Goal: Information Seeking & Learning: Check status

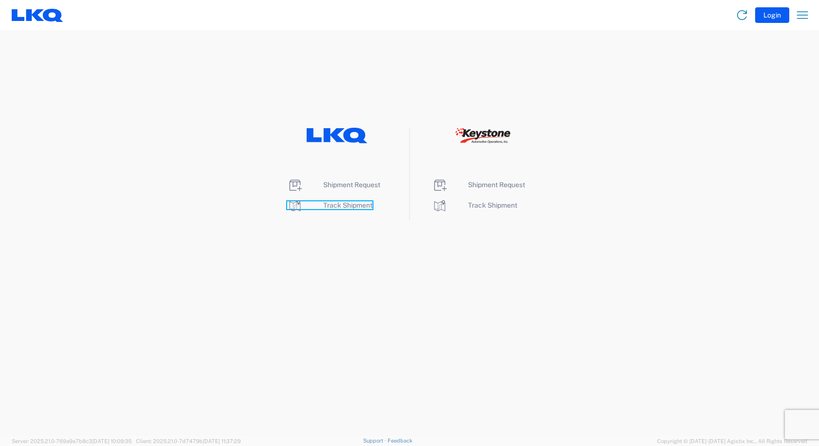
click at [343, 205] on span "Track Shipment" at bounding box center [347, 205] width 49 height 8
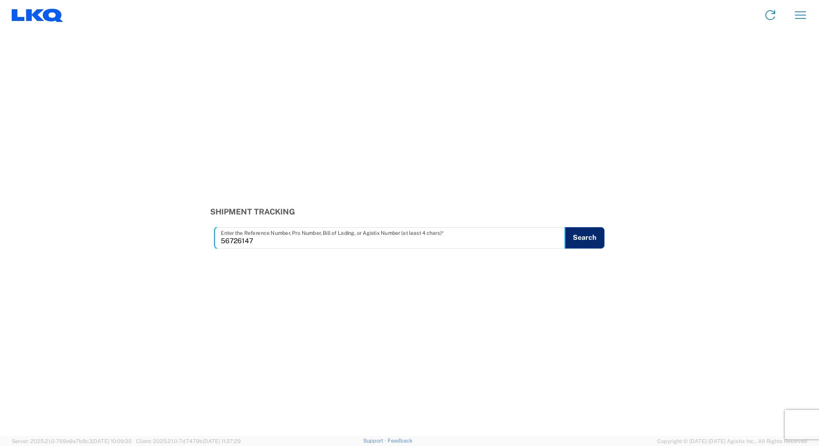
type input "56726147"
click at [593, 235] on button "Search" at bounding box center [584, 237] width 40 height 21
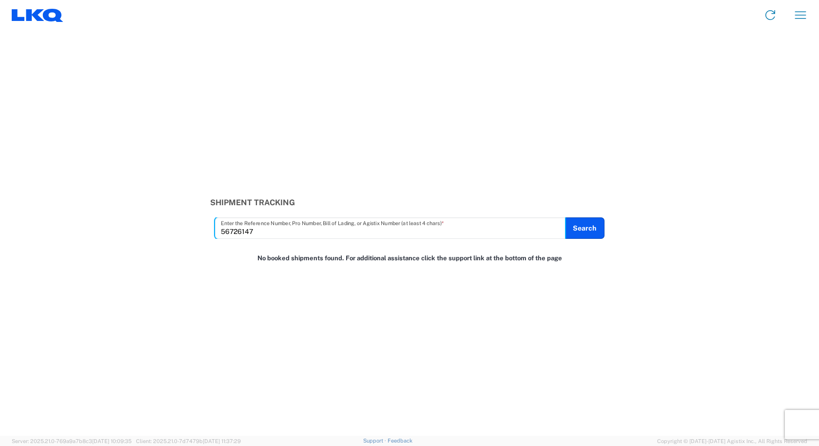
drag, startPoint x: 26, startPoint y: 227, endPoint x: 0, endPoint y: 228, distance: 25.8
click at [0, 229] on div "Shipment Tracking 56726147 Enter the Reference Number, Pro Number, Bill of Ladi…" at bounding box center [409, 218] width 819 height 41
type input "56729147"
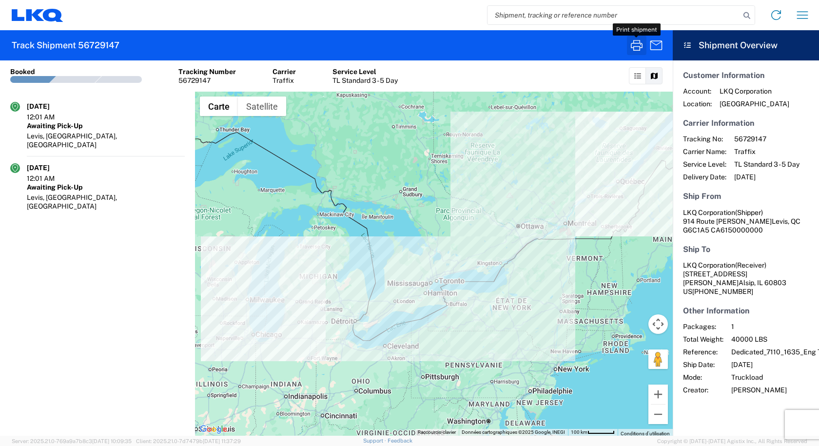
click at [631, 49] on icon "button" at bounding box center [637, 46] width 16 height 16
